Goal: Task Accomplishment & Management: Complete application form

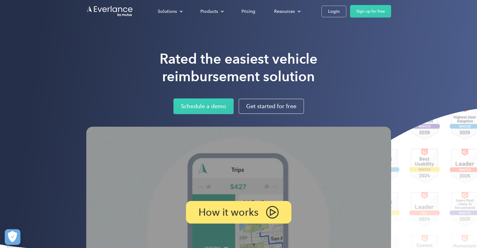
click at [334, 18] on div "Solutions For companies Easy vehicle reimbursements For self-employed Maximize …" at bounding box center [238, 11] width 305 height 23
click at [334, 8] on div "Login" at bounding box center [334, 12] width 12 height 8
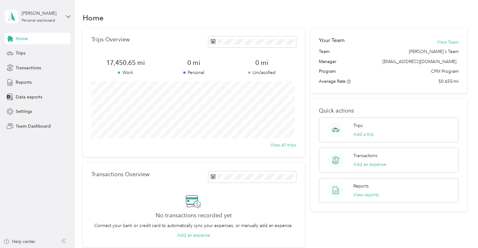
click at [71, 16] on aside "[PERSON_NAME] Personal dashboard Home Trips Transactions Reports Data exports S…" at bounding box center [37, 124] width 75 height 248
click at [66, 17] on div "[PERSON_NAME] Personal dashboard" at bounding box center [38, 17] width 66 height 22
click at [24, 50] on div "Team dashboard" at bounding box center [27, 51] width 34 height 7
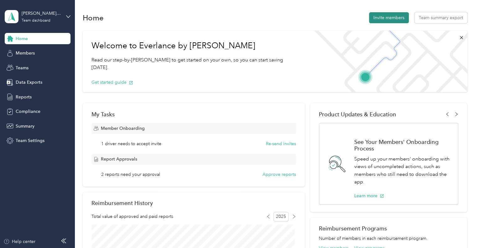
click at [392, 16] on button "Invite members" at bounding box center [389, 17] width 40 height 11
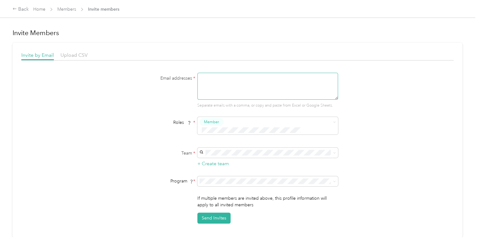
click at [213, 88] on textarea at bounding box center [268, 86] width 141 height 27
click at [219, 154] on span "Beth's Team" at bounding box center [226, 155] width 50 height 5
click at [213, 213] on button "Send Invites" at bounding box center [214, 218] width 33 height 11
click at [467, 12] on icon at bounding box center [465, 12] width 5 height 6
click at [206, 213] on button "Send Invites" at bounding box center [214, 218] width 33 height 11
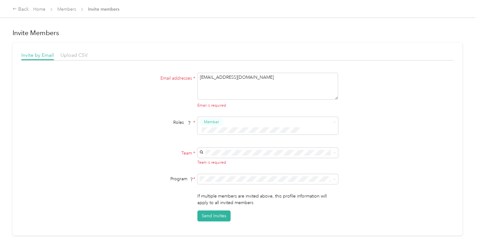
click at [222, 160] on div "Team is required" at bounding box center [268, 163] width 141 height 6
click at [222, 155] on span "Beth's Team" at bounding box center [226, 155] width 50 height 5
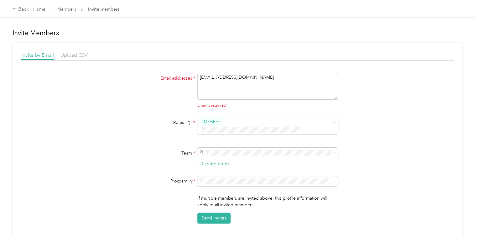
click at [218, 201] on div "If multiple members are invited above, this profile information will apply to a…" at bounding box center [268, 209] width 141 height 29
click at [218, 213] on button "Send Invites" at bounding box center [214, 218] width 33 height 11
click at [282, 82] on textarea "dwayne36a@gmail.com" at bounding box center [268, 86] width 141 height 27
drag, startPoint x: 256, startPoint y: 76, endPoint x: 163, endPoint y: 92, distance: 95.0
click at [163, 92] on div "Email addresses * dwayne36a@gmail.com Email is required" at bounding box center [237, 91] width 241 height 36
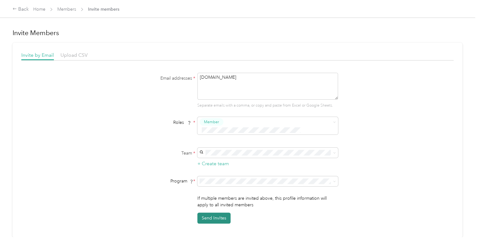
click at [216, 213] on button "Send Invites" at bounding box center [214, 218] width 33 height 11
drag, startPoint x: 268, startPoint y: 82, endPoint x: 177, endPoint y: 81, distance: 91.3
click at [178, 82] on div "Email addresses * dwayne36agmail.com Separate emails with a comma, or copy and …" at bounding box center [237, 91] width 241 height 36
type textarea "timothy47172@gmail.com"
click at [222, 156] on span "Beth's Team" at bounding box center [226, 155] width 50 height 5
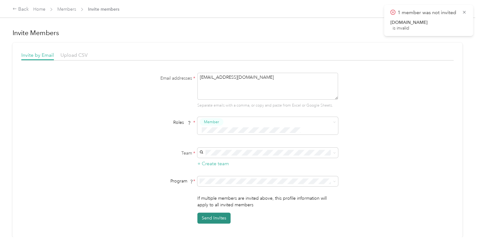
click at [219, 213] on button "Send Invites" at bounding box center [214, 218] width 33 height 11
click at [466, 32] on icon at bounding box center [464, 32] width 5 height 6
click at [463, 7] on div "Invitations sent" at bounding box center [442, 12] width 64 height 15
click at [463, 11] on icon at bounding box center [465, 12] width 5 height 6
click at [23, 8] on div "Back" at bounding box center [21, 10] width 16 height 8
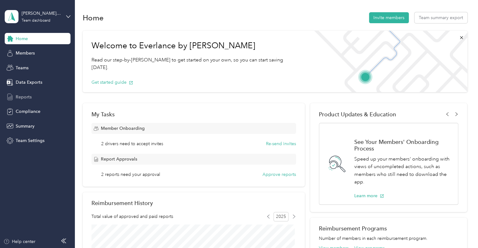
click at [24, 97] on span "Reports" at bounding box center [24, 97] width 16 height 7
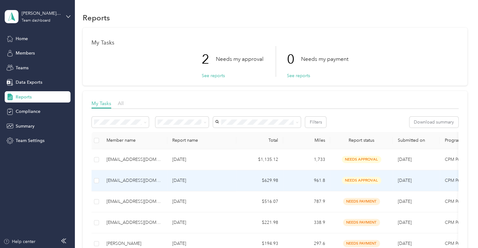
click at [120, 180] on div "tonys561967@gmail.com" at bounding box center [135, 180] width 56 height 7
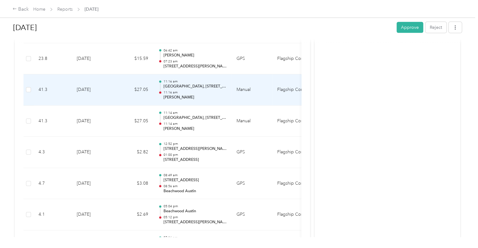
scroll to position [972, 0]
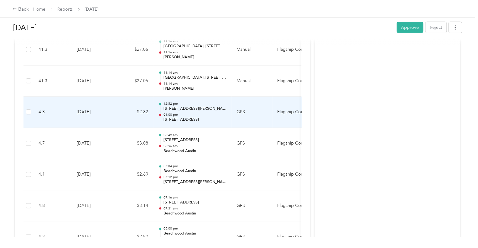
click at [255, 112] on td "GPS" at bounding box center [252, 112] width 41 height 31
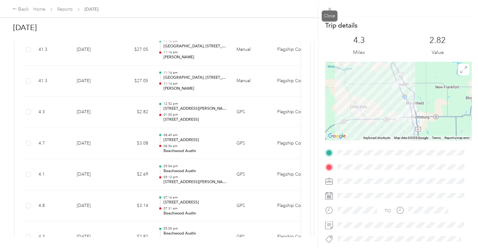
click at [330, 10] on icon at bounding box center [329, 9] width 3 height 3
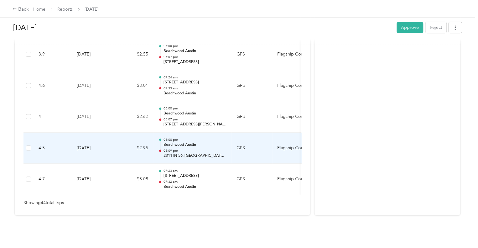
scroll to position [1253, 0]
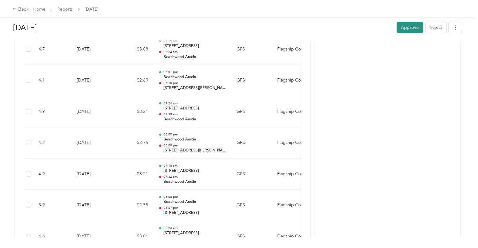
click at [410, 29] on button "Approve" at bounding box center [410, 27] width 27 height 11
click at [20, 11] on div "Back" at bounding box center [21, 10] width 16 height 8
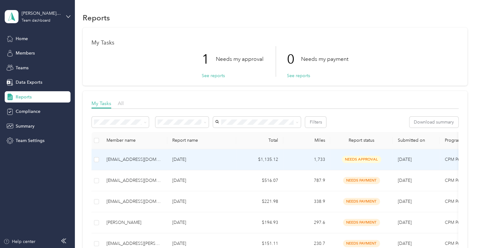
click at [119, 158] on div "kathrynbrumback4635@gmail.com" at bounding box center [135, 159] width 56 height 7
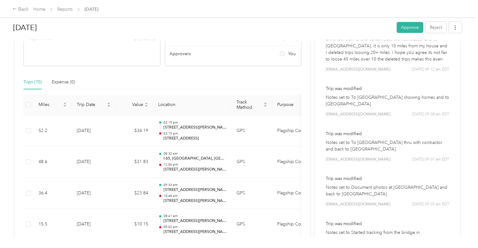
scroll to position [125, 0]
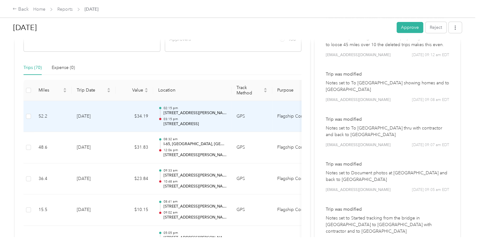
click at [254, 124] on td "GPS" at bounding box center [252, 116] width 41 height 31
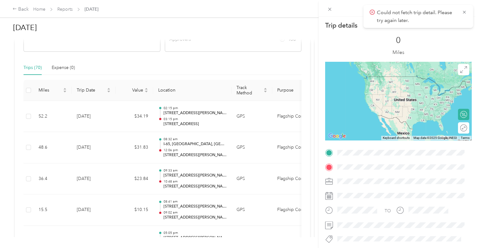
click at [467, 12] on div "Could not fetch trip detail. Please try again later." at bounding box center [419, 16] width 110 height 23
click at [465, 11] on icon at bounding box center [464, 12] width 5 height 6
click at [329, 8] on icon at bounding box center [329, 9] width 5 height 5
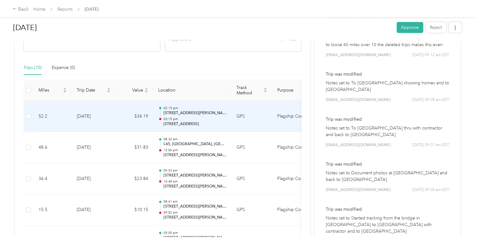
click at [253, 120] on td "GPS" at bounding box center [252, 116] width 41 height 31
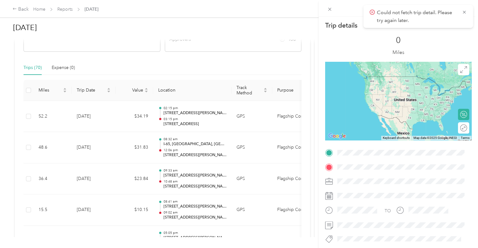
click at [471, 11] on div "Could not fetch trip detail. Please try again later." at bounding box center [419, 16] width 110 height 23
click at [468, 12] on div "Could not fetch trip detail. Please try again later." at bounding box center [419, 16] width 110 height 23
click at [466, 12] on icon at bounding box center [464, 12] width 5 height 6
click at [330, 9] on icon at bounding box center [329, 9] width 5 height 5
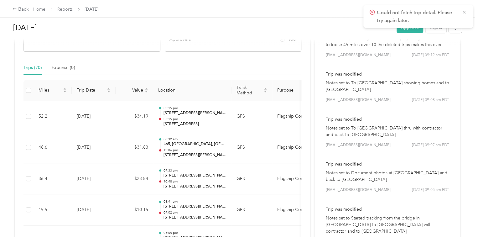
click at [467, 13] on icon at bounding box center [464, 12] width 5 height 6
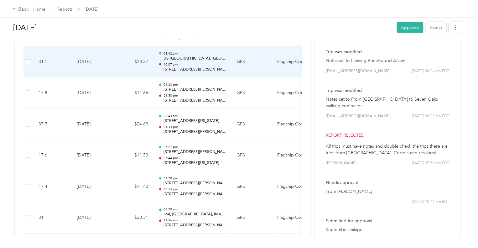
scroll to position [847, 0]
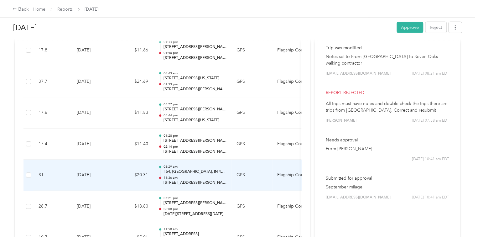
click at [258, 179] on td "GPS" at bounding box center [252, 175] width 41 height 31
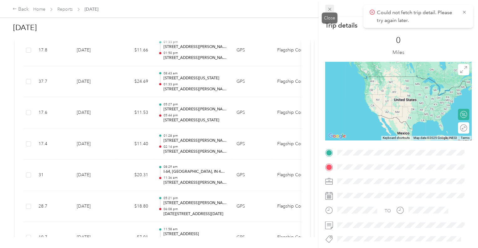
click at [332, 8] on icon at bounding box center [329, 9] width 5 height 5
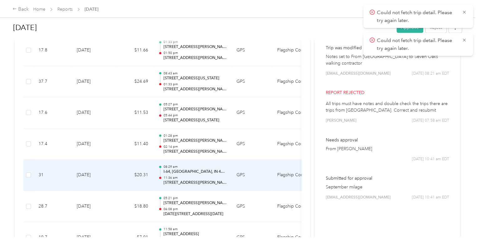
click at [118, 174] on td "$20.31" at bounding box center [135, 175] width 38 height 31
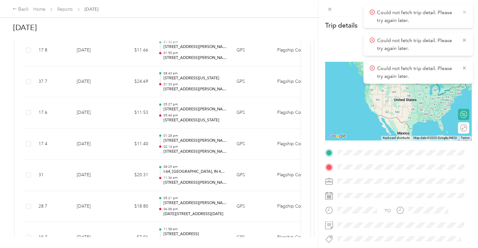
click at [467, 12] on icon at bounding box center [464, 12] width 5 height 6
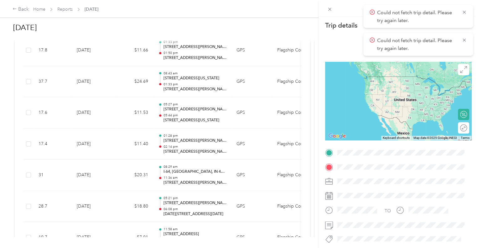
click at [467, 12] on icon at bounding box center [464, 12] width 5 height 6
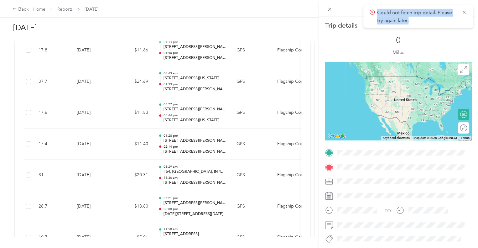
click at [467, 12] on icon at bounding box center [464, 12] width 5 height 6
click at [330, 10] on icon at bounding box center [329, 9] width 5 height 5
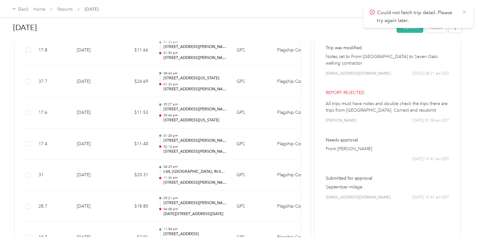
click at [465, 11] on icon at bounding box center [464, 12] width 5 height 6
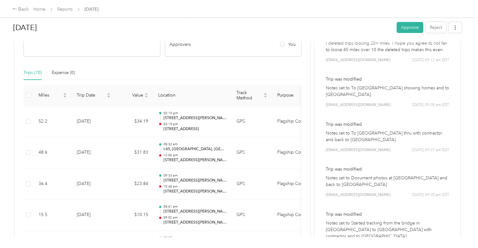
scroll to position [157, 0]
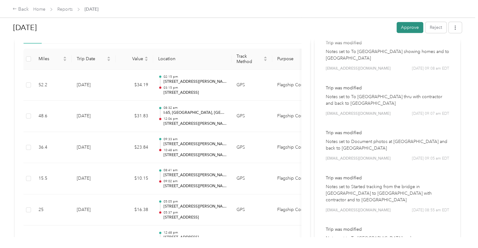
click at [405, 29] on button "Approve" at bounding box center [410, 27] width 27 height 11
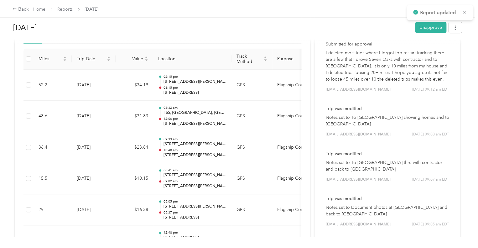
click at [10, 10] on div "Back Home Reports Sep 2025" at bounding box center [239, 9] width 478 height 18
click at [24, 9] on div "Back" at bounding box center [21, 10] width 16 height 8
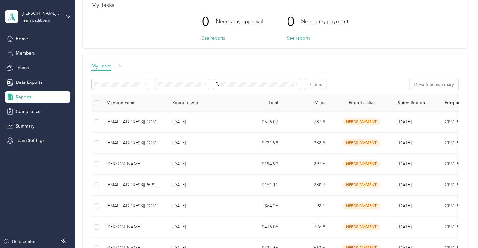
scroll to position [31, 0]
